Goal: Find contact information

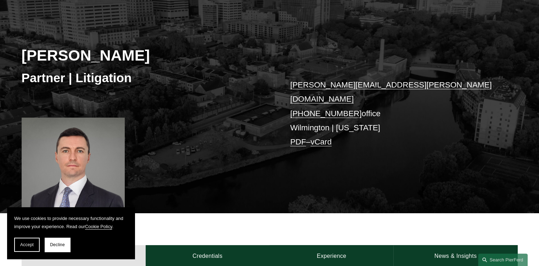
scroll to position [71, 0]
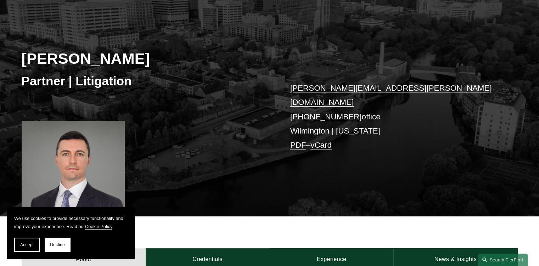
click at [295, 141] on link "PDF" at bounding box center [298, 145] width 16 height 9
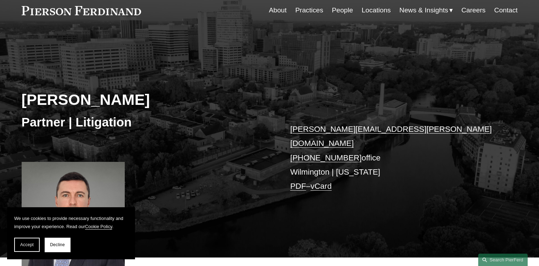
scroll to position [0, 0]
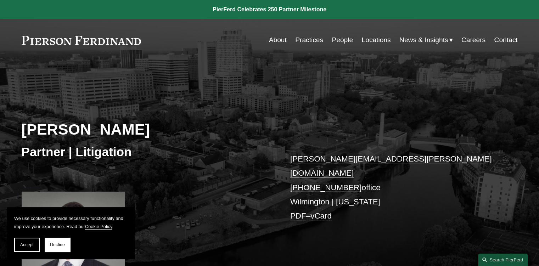
click at [372, 41] on link "Locations" at bounding box center [375, 39] width 29 height 13
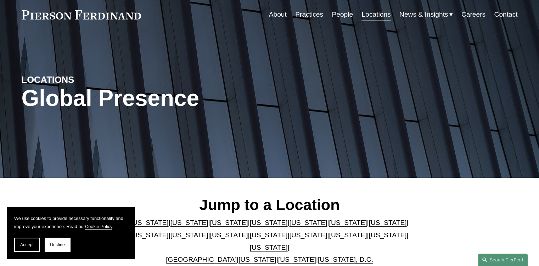
scroll to position [142, 0]
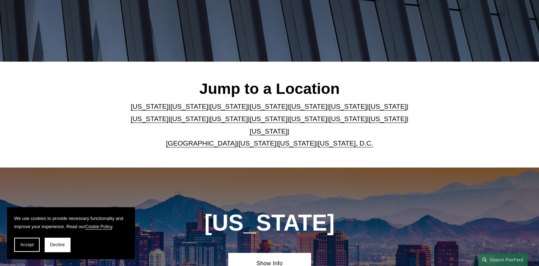
click at [250, 110] on link "[US_STATE]" at bounding box center [269, 106] width 38 height 7
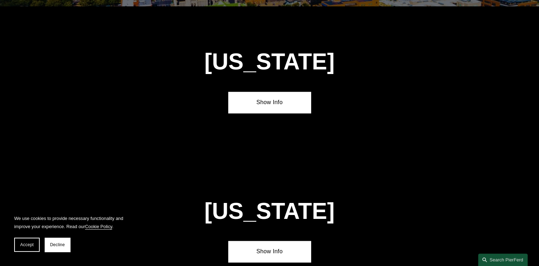
scroll to position [751, 0]
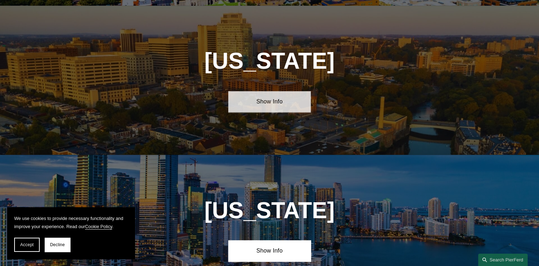
click at [259, 102] on link "Show Info" at bounding box center [269, 101] width 83 height 21
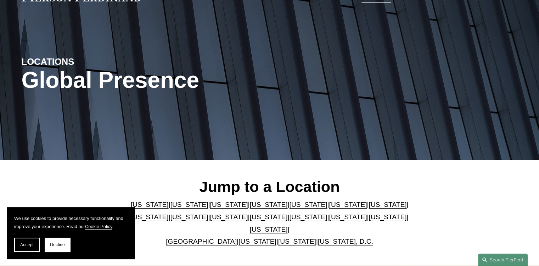
scroll to position [0, 0]
